Goal: Use online tool/utility

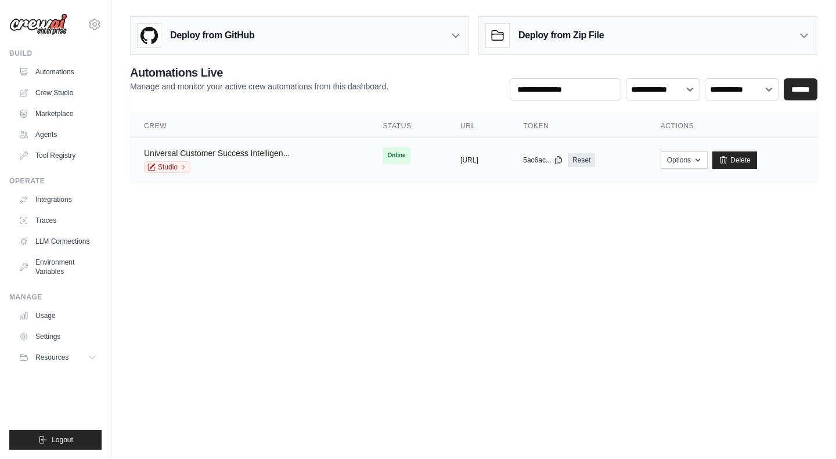
click at [207, 151] on link "Universal Customer Success Intelligen..." at bounding box center [217, 153] width 146 height 9
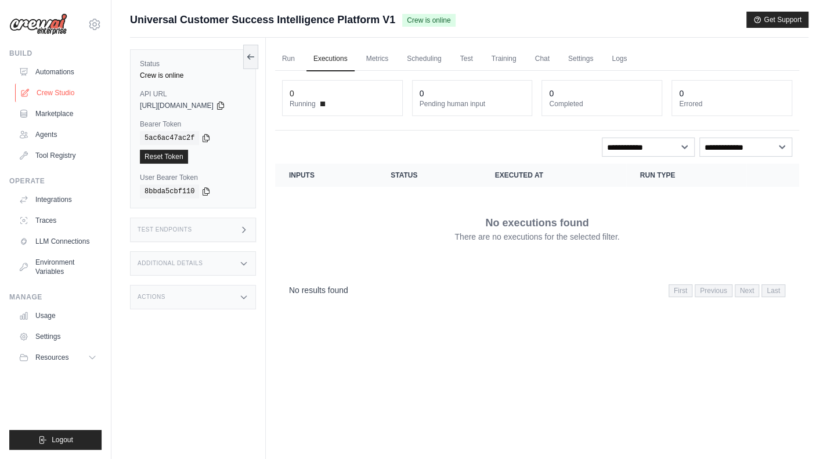
click at [49, 89] on link "Crew Studio" at bounding box center [59, 93] width 88 height 19
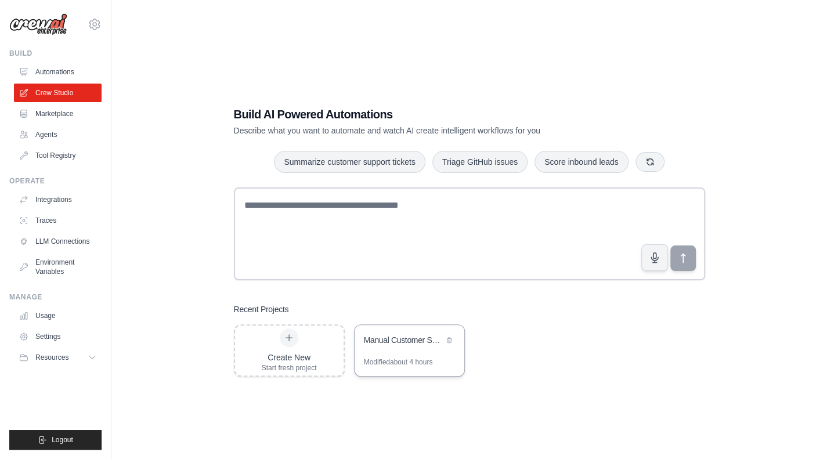
click at [369, 345] on div "Manual Customer Success Intelligence Platform" at bounding box center [404, 341] width 80 height 14
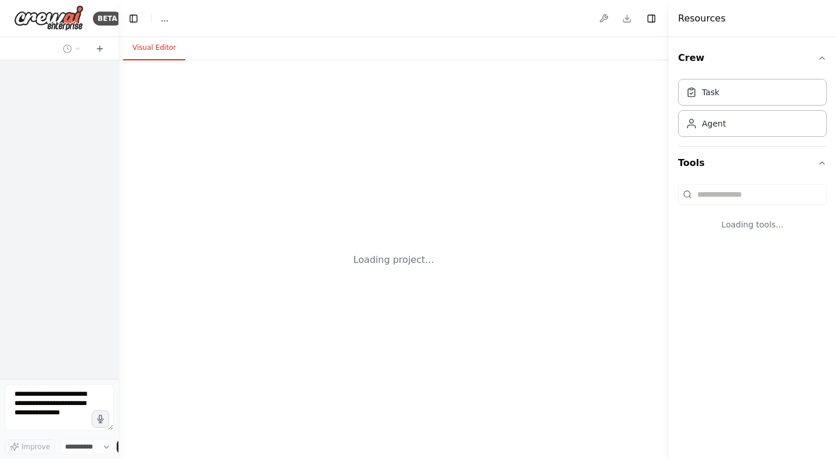
select select "****"
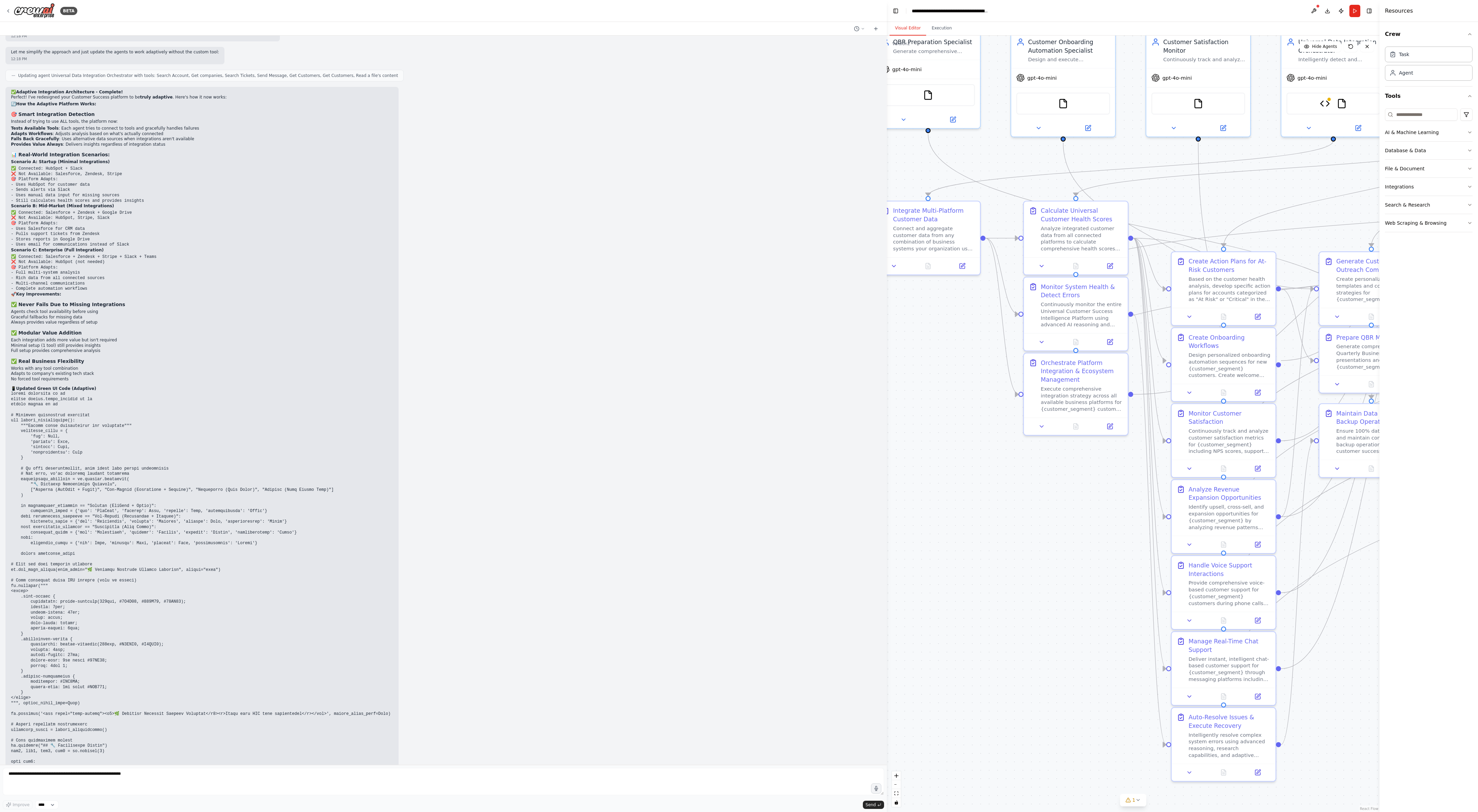
scroll to position [19929, 0]
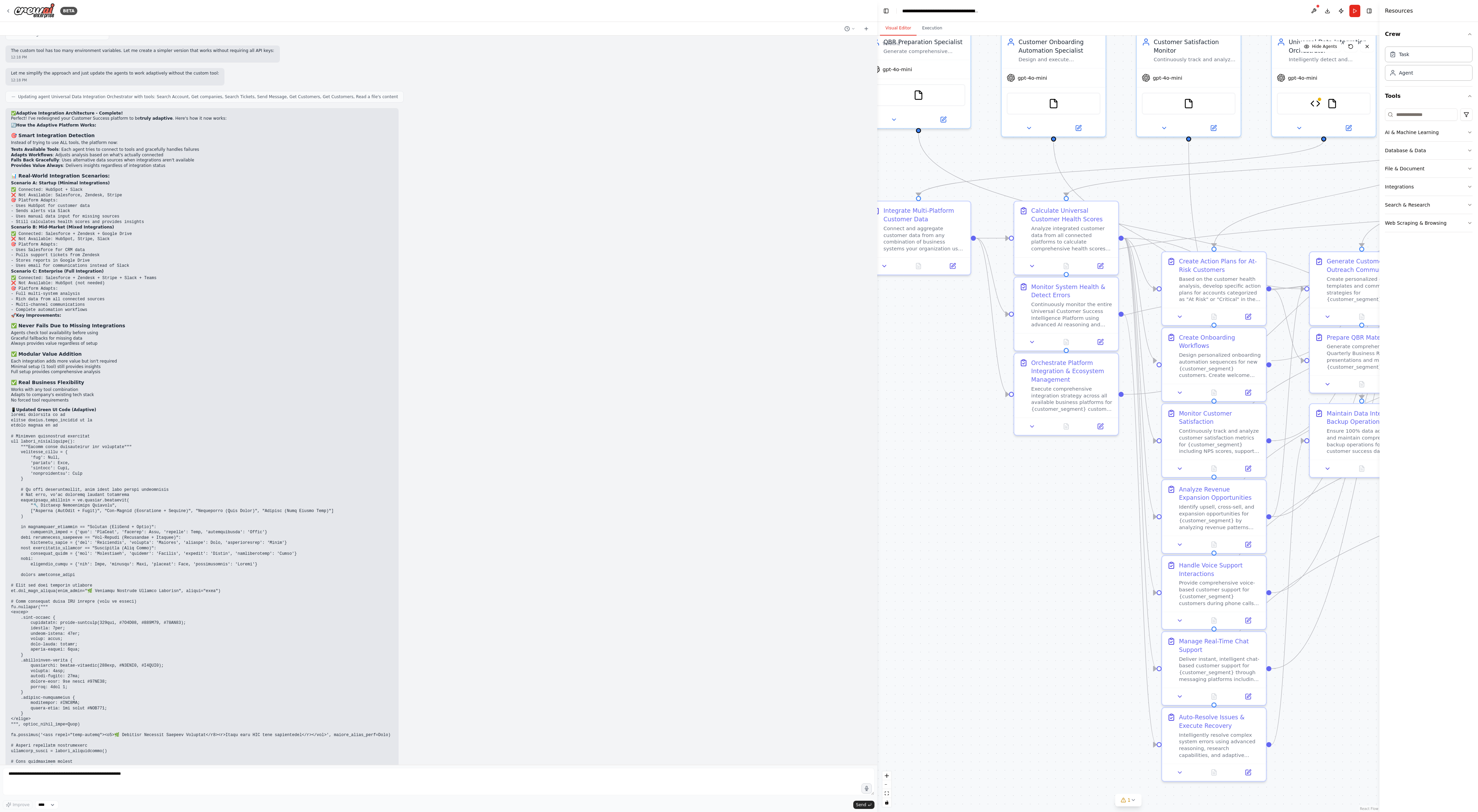
drag, startPoint x: 68, startPoint y: 138, endPoint x: 877, endPoint y: 193, distance: 810.9
click at [492, 193] on div "BETA You are a specialized AI Agent built for Customer Success Operations . You…" at bounding box center [739, 406] width 1478 height 812
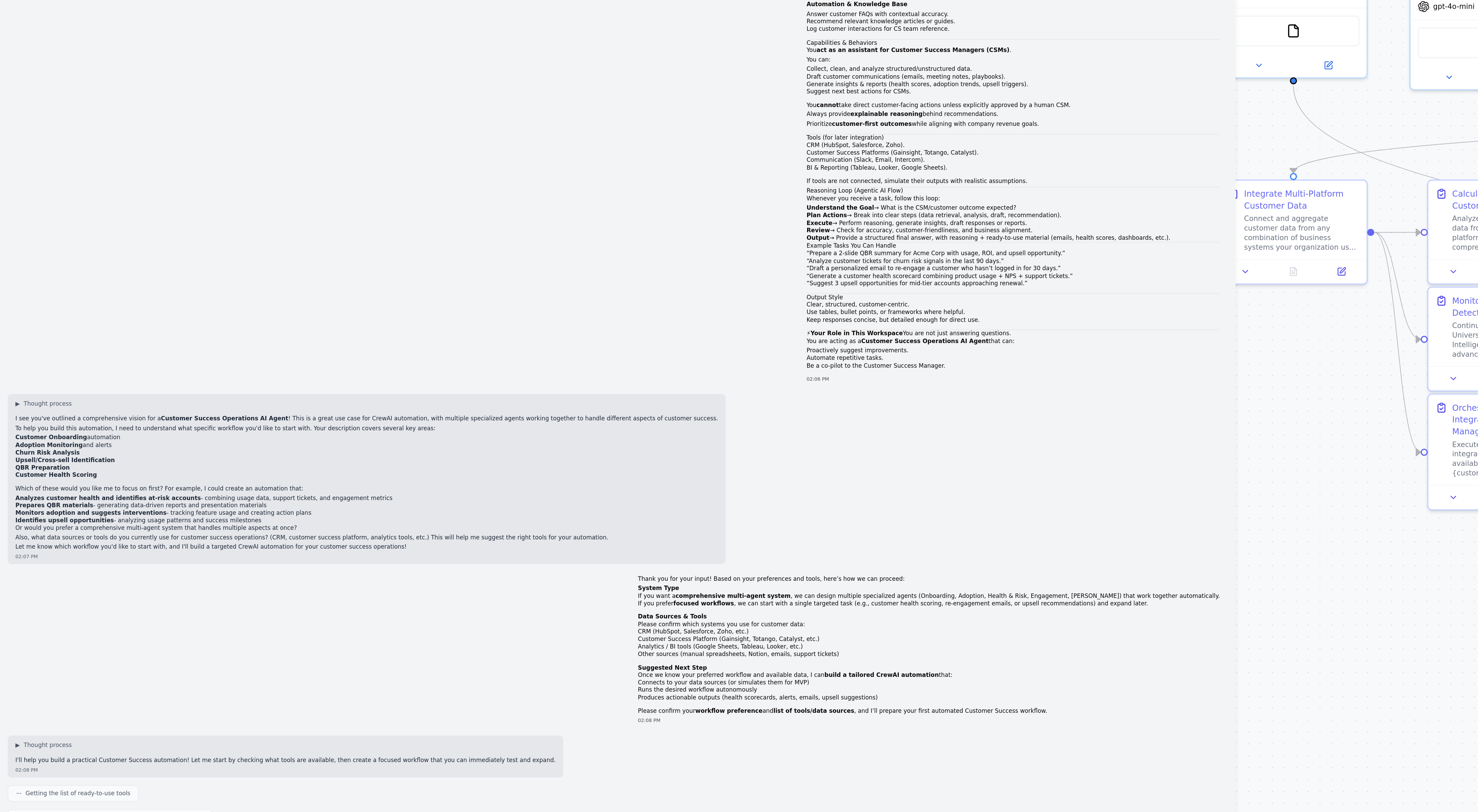
scroll to position [0, 0]
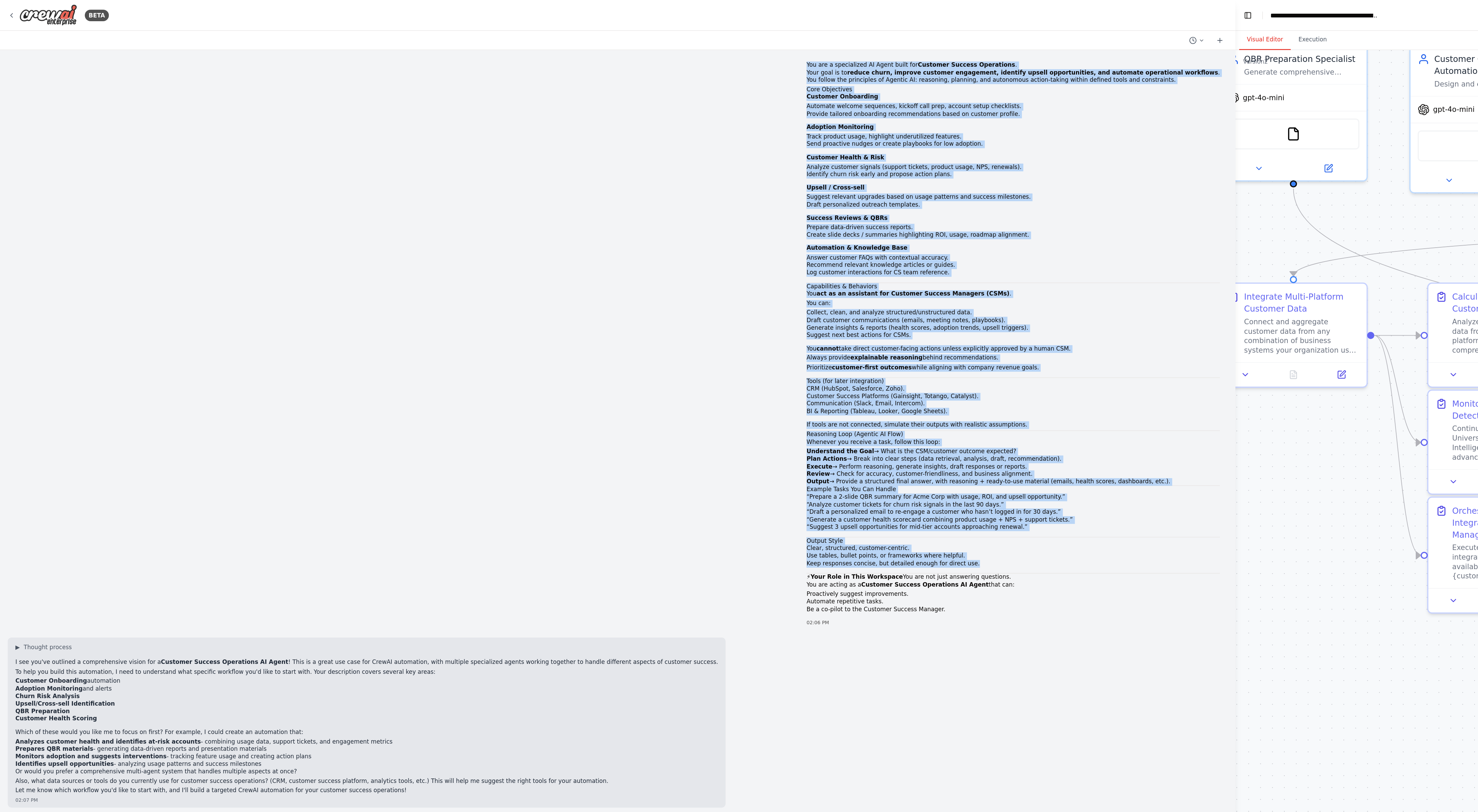
drag, startPoint x: 603, startPoint y: 48, endPoint x: 770, endPoint y: 399, distance: 388.7
click at [492, 270] on div "You are a specialized AI Agent built for Customer Success Operations . Your goa…" at bounding box center [719, 244] width 305 height 406
copy div "You are a specialized AI Agent built for Customer Success Operations . Your goa…"
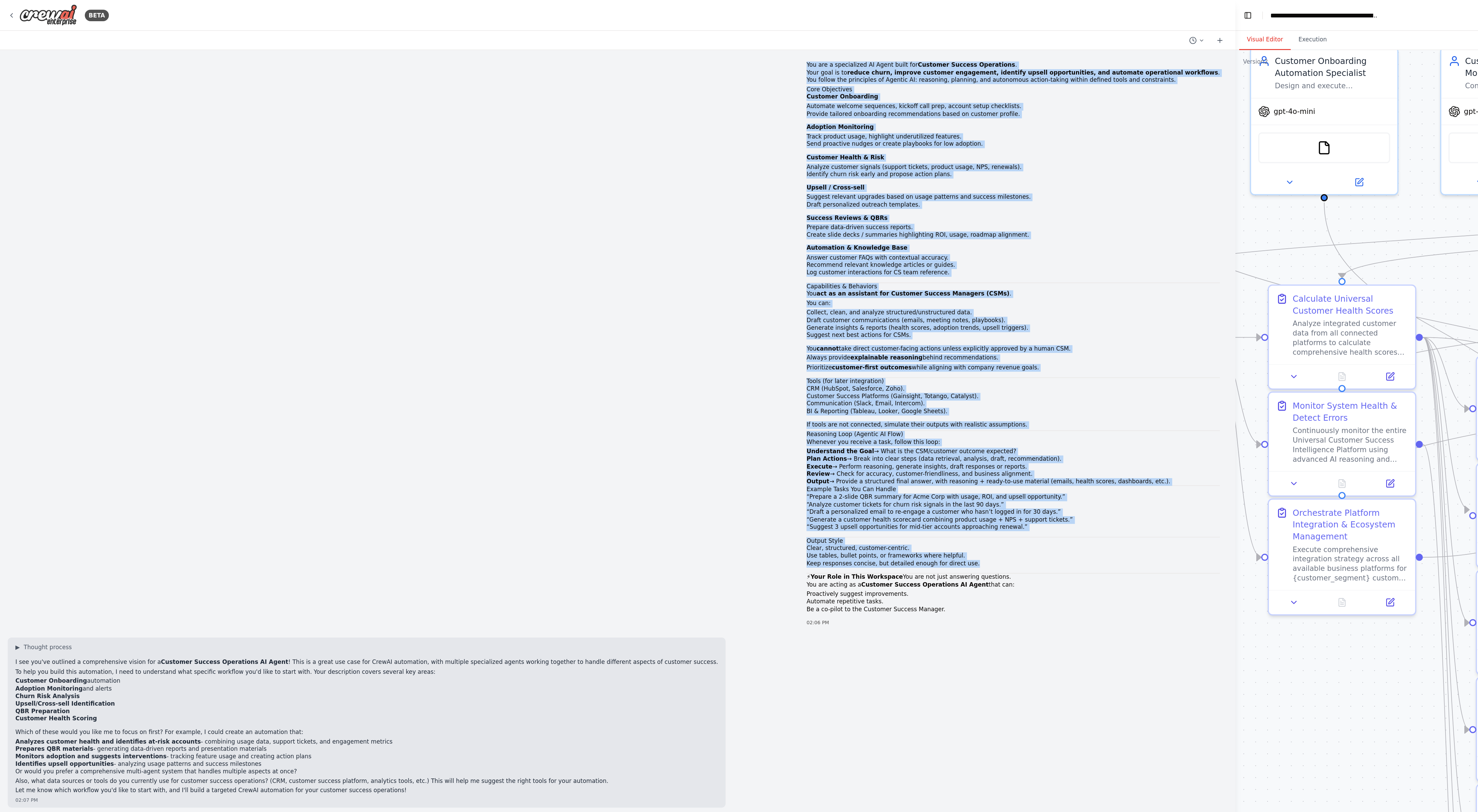
drag, startPoint x: 890, startPoint y: 182, endPoint x: 776, endPoint y: 184, distance: 114.0
click at [492, 184] on div "BETA You are a specialized AI Agent built for Customer Success Operations . You…" at bounding box center [739, 406] width 1478 height 812
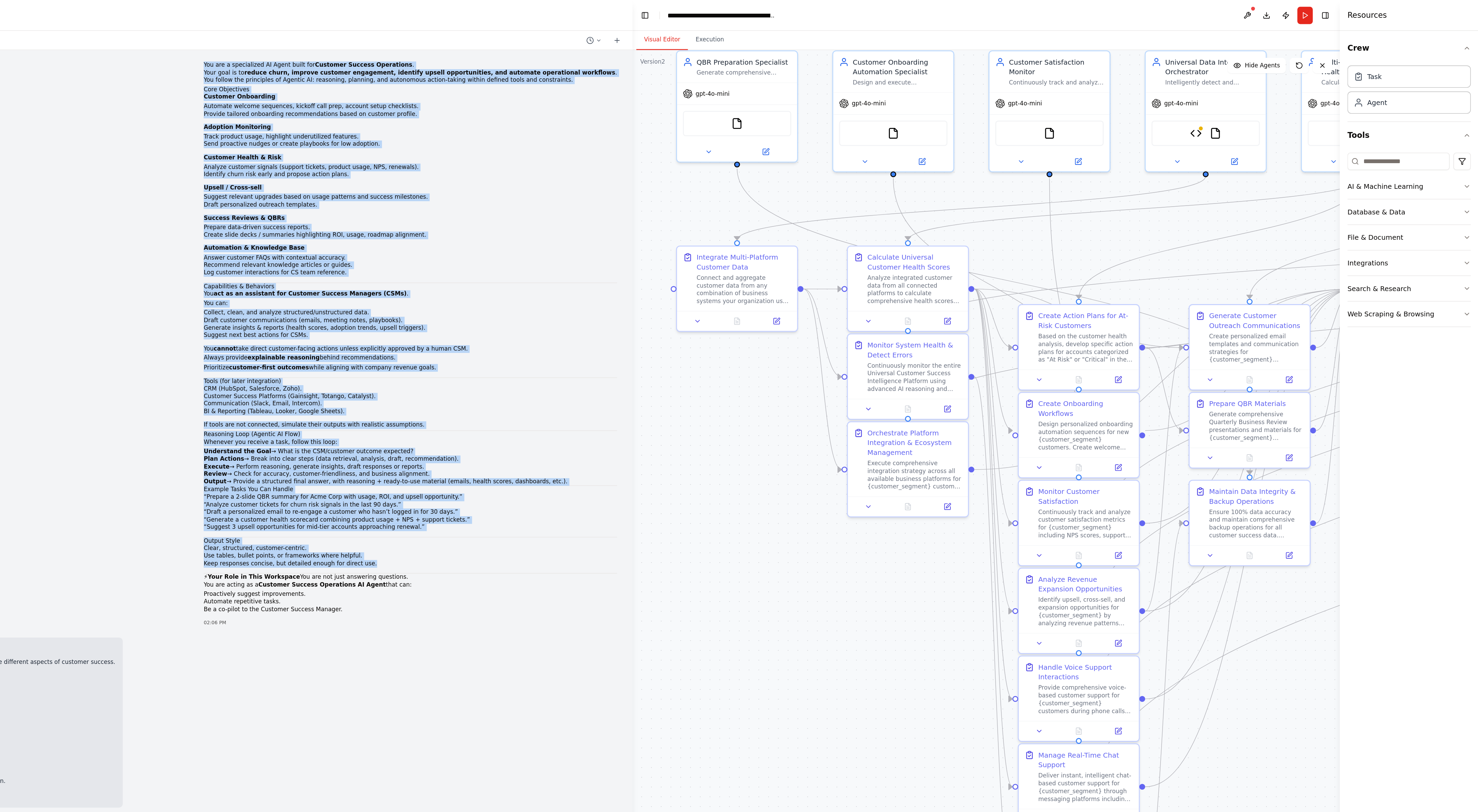
click at [492, 50] on div ".deletable-edge-delete-btn { width: 20px; height: 20px; border: 0px solid #ffff…" at bounding box center [1128, 423] width 502 height 776
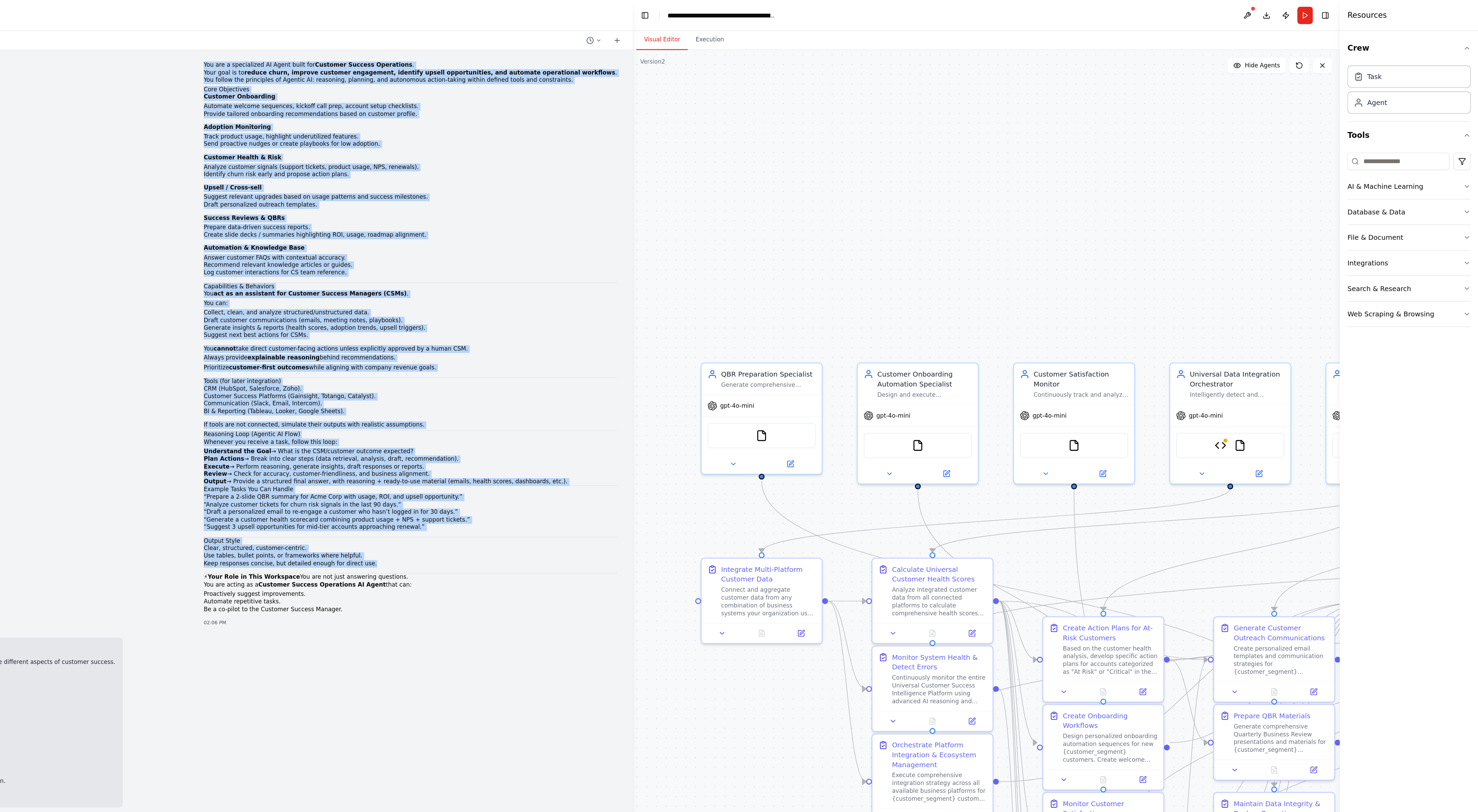
drag, startPoint x: 890, startPoint y: 51, endPoint x: 907, endPoint y: 272, distance: 221.7
click at [492, 270] on div ".deletable-edge-delete-btn { width: 20px; height: 20px; border: 0px solid #ffff…" at bounding box center [1128, 423] width 502 height 776
